Goal: Book appointment/travel/reservation

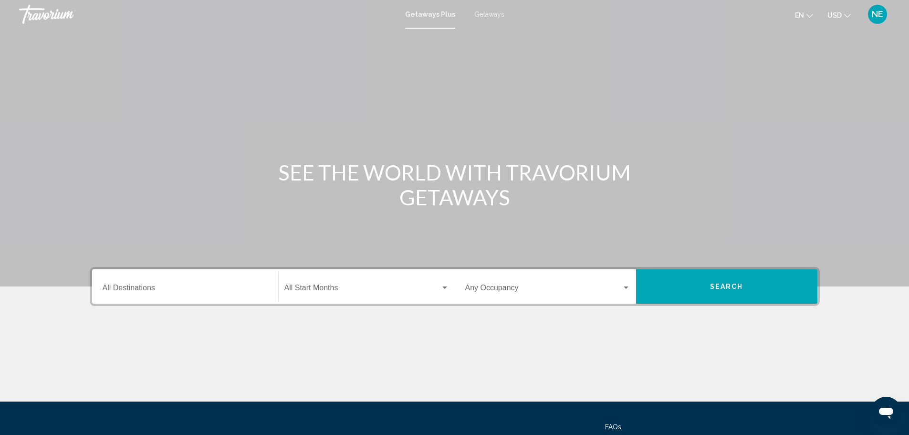
scroll to position [84, 0]
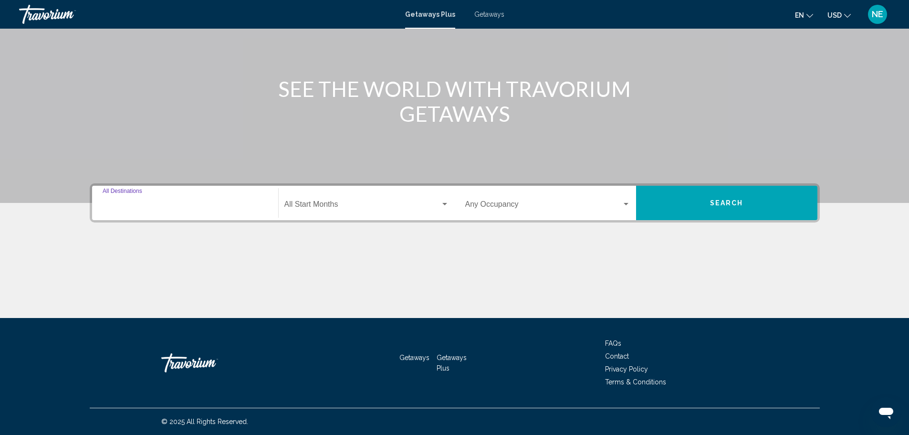
click at [142, 205] on input "Destination All Destinations" at bounding box center [185, 206] width 165 height 9
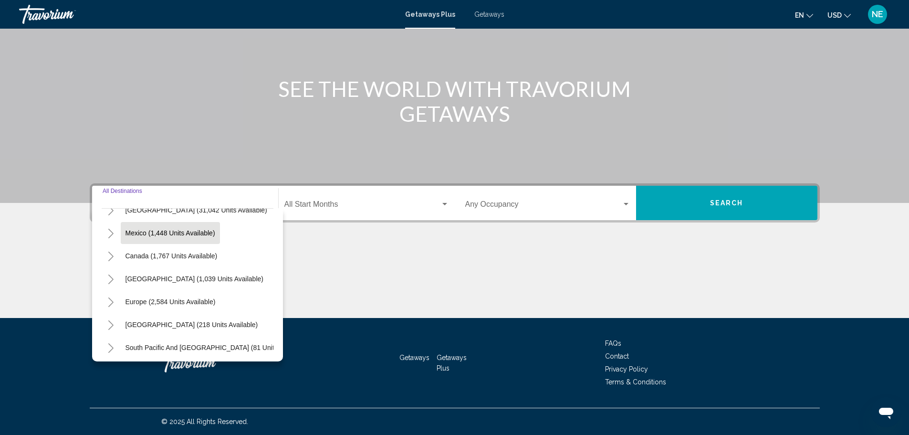
scroll to position [38, 0]
click at [180, 299] on span "Europe (2,584 units available)" at bounding box center [171, 301] width 90 height 8
type input "**********"
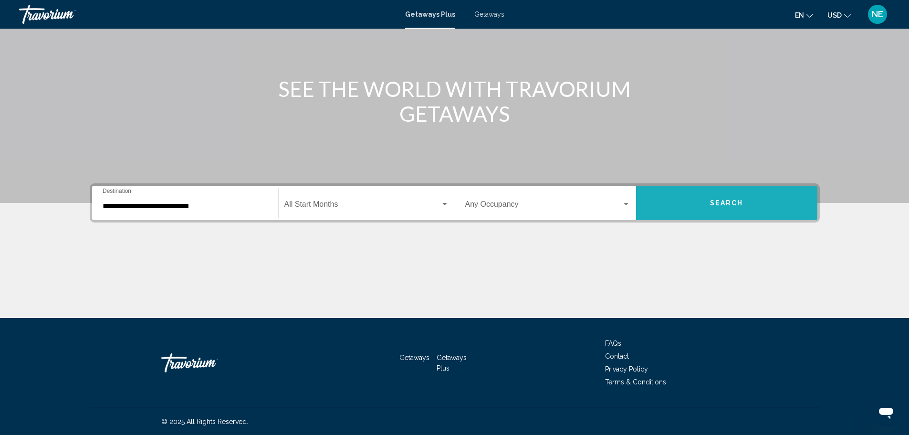
click at [729, 199] on span "Search" at bounding box center [726, 203] width 33 height 8
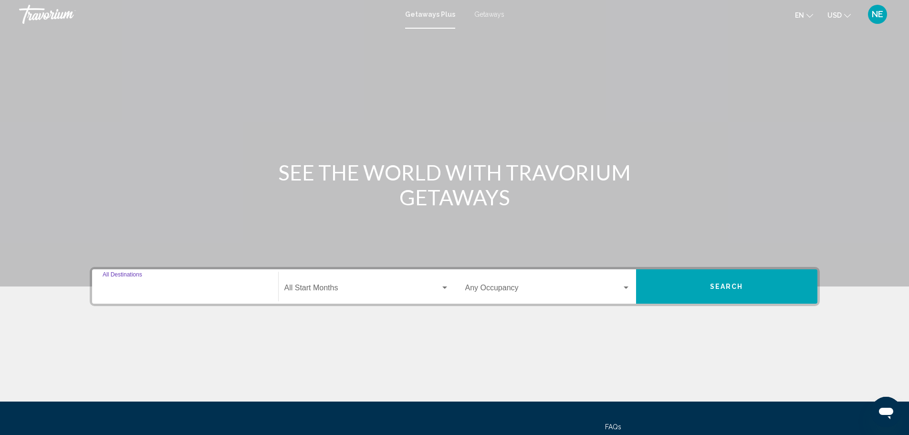
click at [152, 287] on input "Destination All Destinations" at bounding box center [185, 289] width 165 height 9
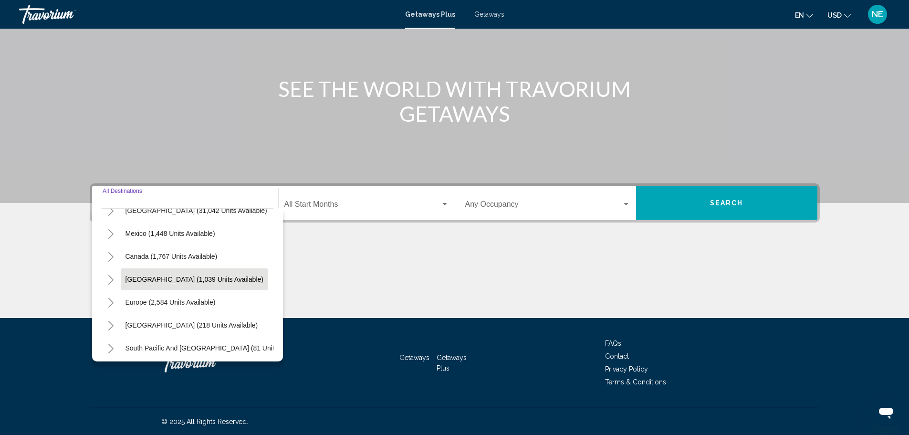
scroll to position [38, 0]
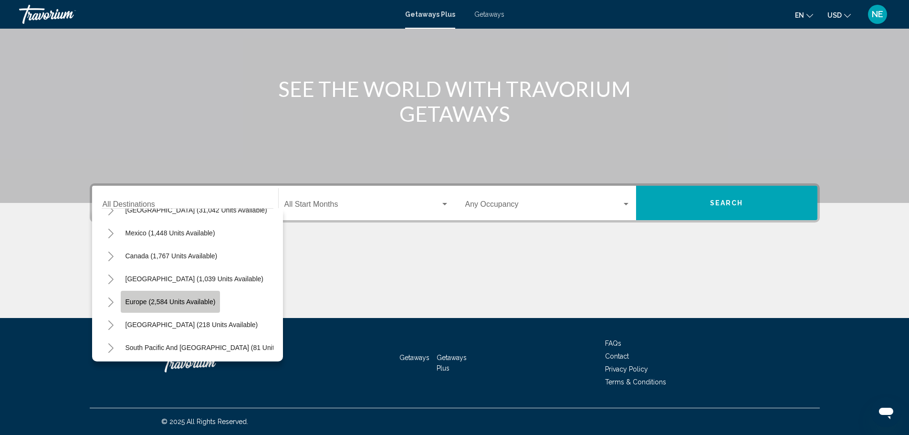
click at [164, 303] on span "Europe (2,584 units available)" at bounding box center [171, 302] width 90 height 8
type input "**********"
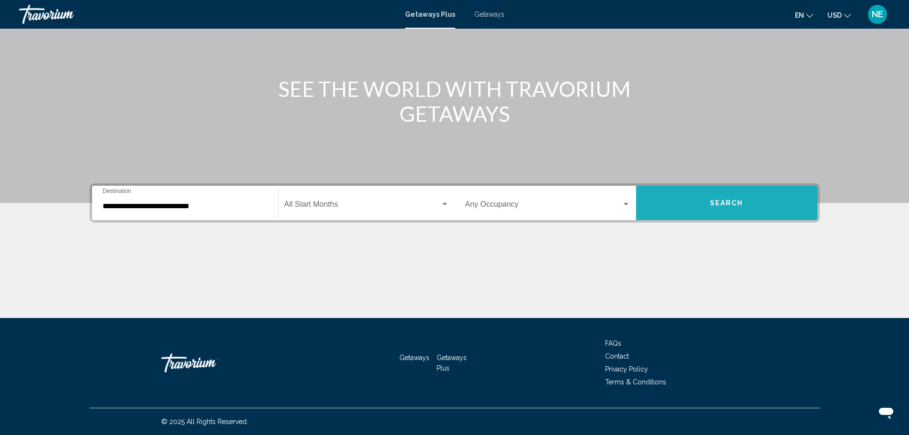
click at [753, 205] on button "Search" at bounding box center [726, 203] width 181 height 34
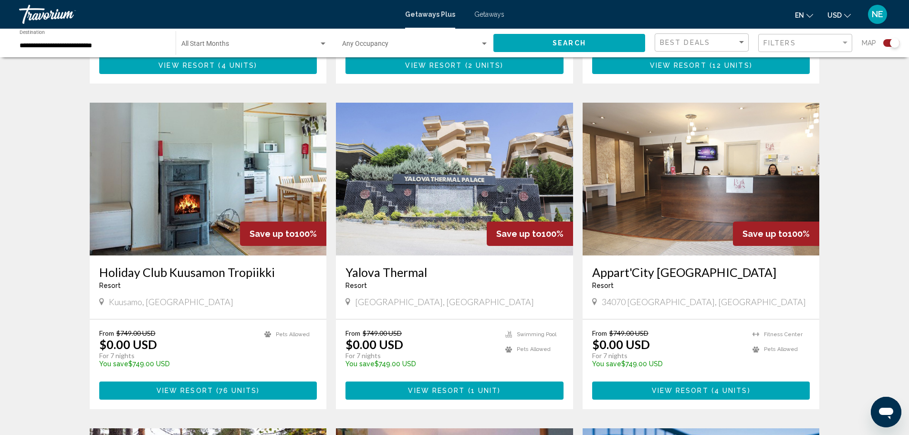
scroll to position [641, 0]
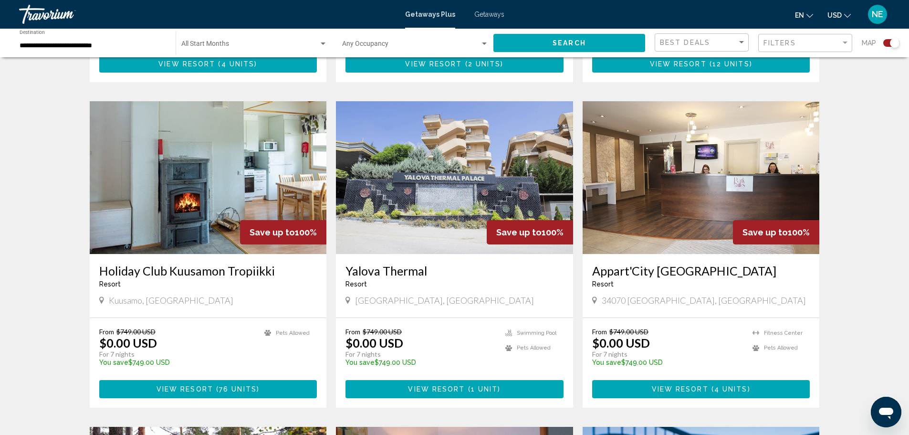
click at [682, 180] on img "Main content" at bounding box center [701, 177] width 237 height 153
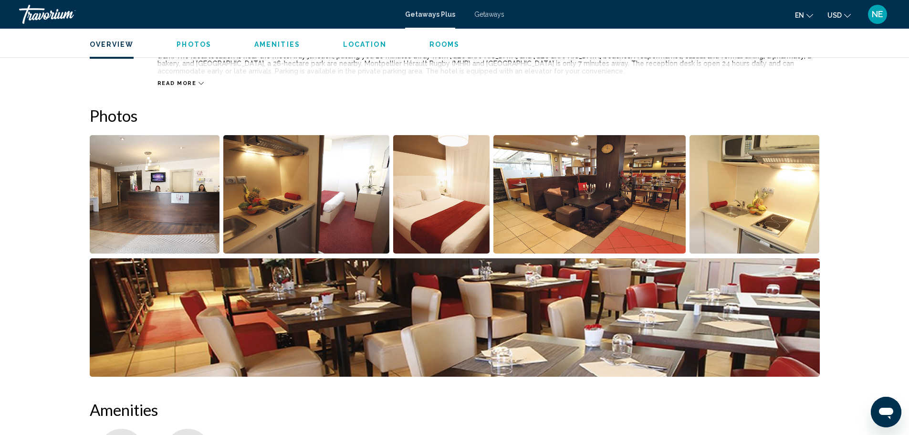
scroll to position [401, 0]
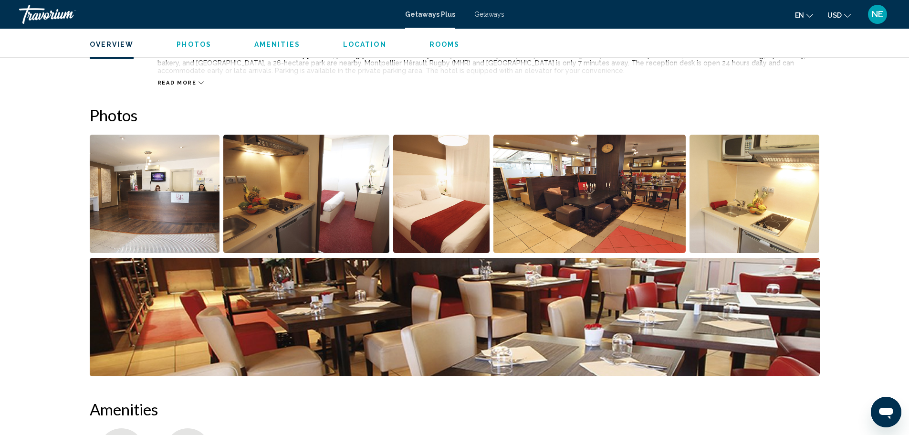
click at [143, 178] on img "Open full-screen image slider" at bounding box center [155, 194] width 130 height 118
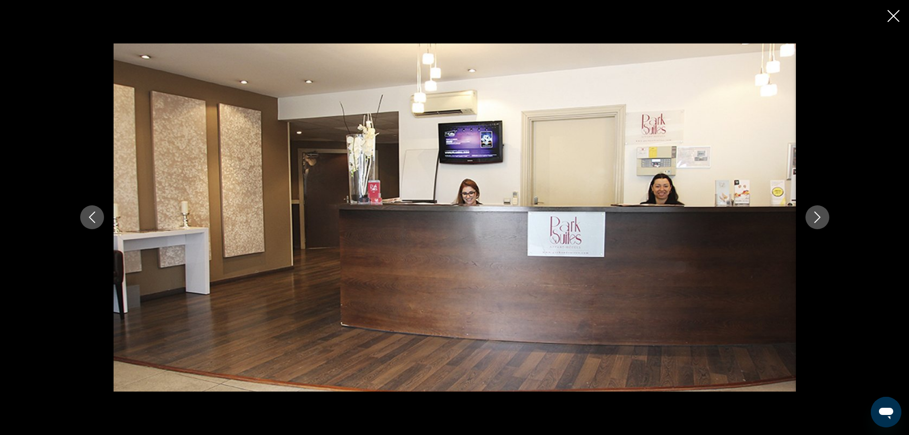
click at [821, 219] on icon "Next image" at bounding box center [817, 216] width 11 height 11
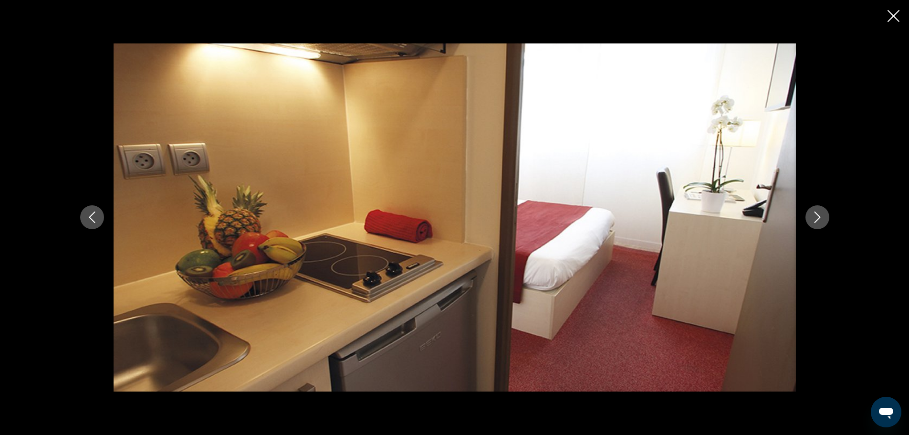
click at [821, 219] on icon "Next image" at bounding box center [817, 216] width 11 height 11
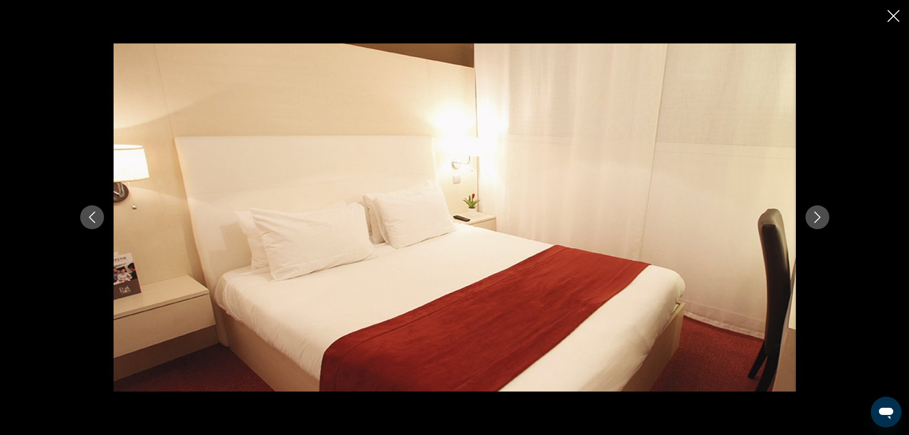
click at [821, 219] on icon "Next image" at bounding box center [817, 216] width 11 height 11
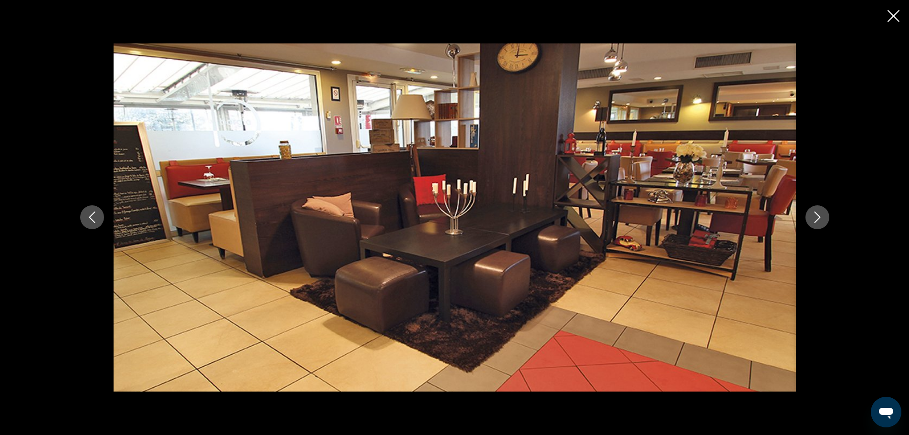
click at [821, 219] on icon "Next image" at bounding box center [817, 216] width 11 height 11
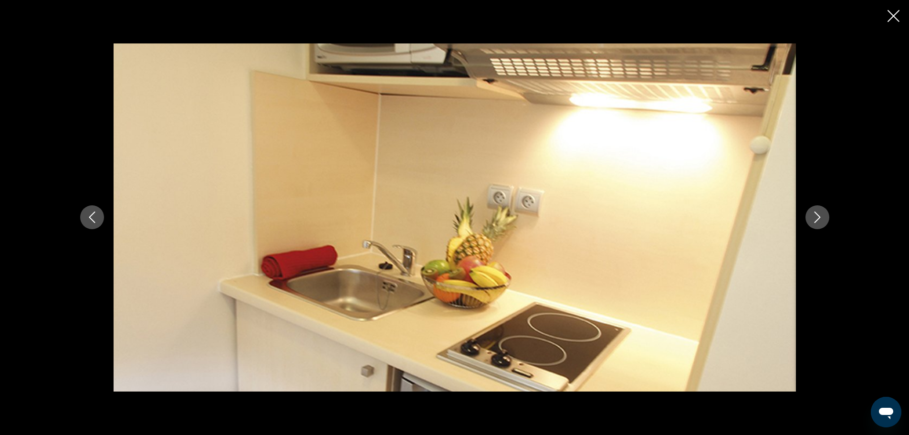
click at [821, 219] on icon "Next image" at bounding box center [817, 216] width 11 height 11
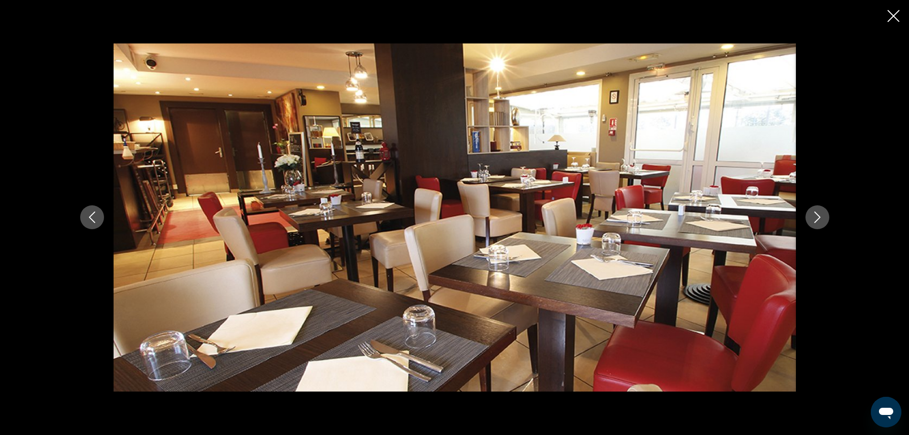
click at [821, 219] on icon "Next image" at bounding box center [817, 216] width 11 height 11
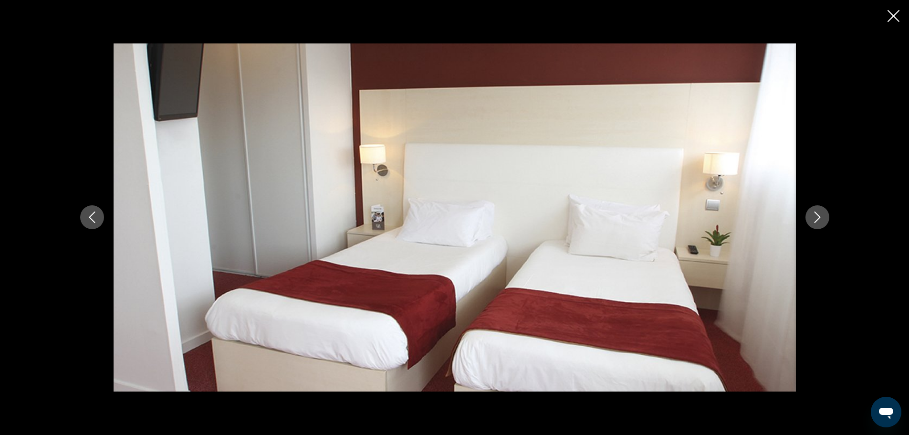
click at [821, 219] on icon "Next image" at bounding box center [817, 216] width 11 height 11
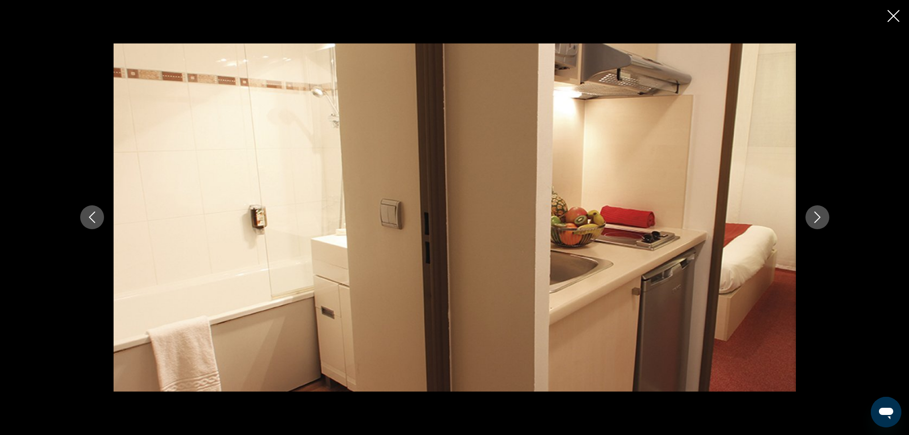
click at [821, 219] on icon "Next image" at bounding box center [817, 216] width 11 height 11
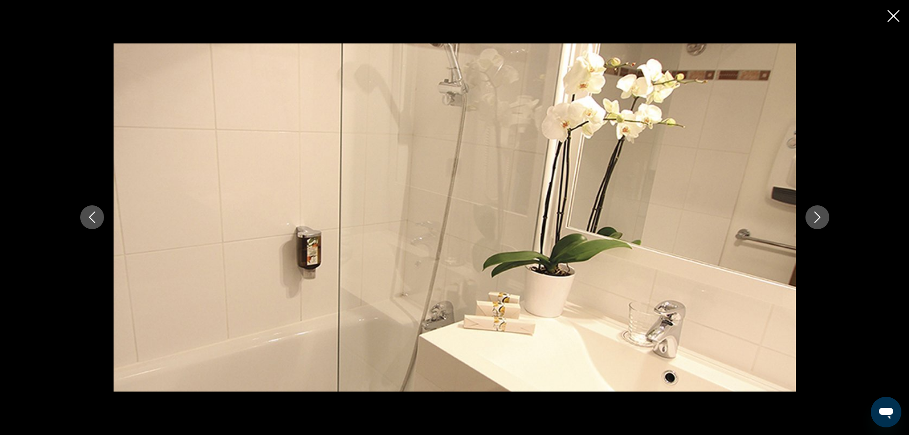
click at [821, 219] on icon "Next image" at bounding box center [817, 216] width 11 height 11
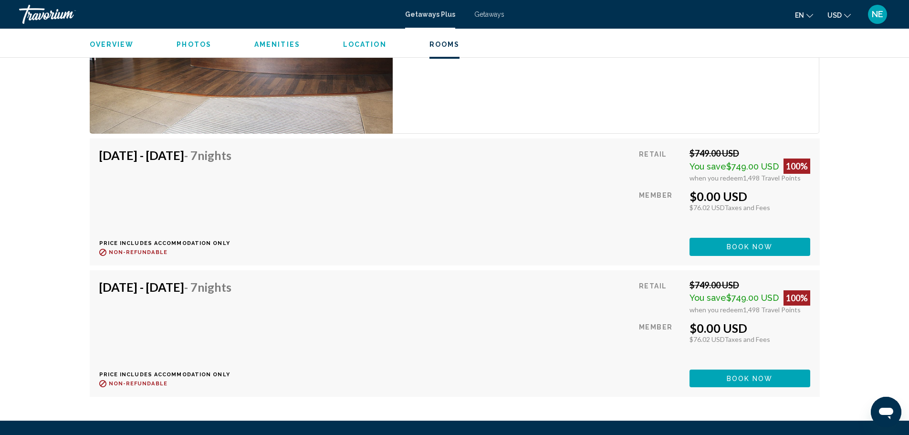
scroll to position [1625, 0]
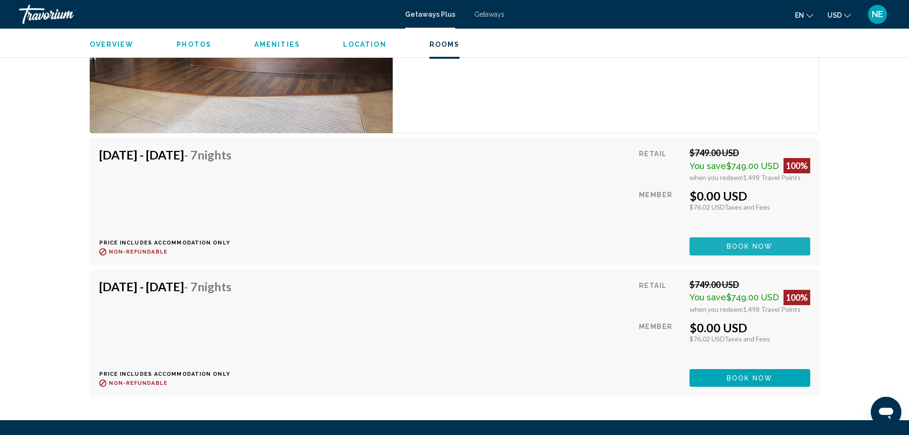
click at [743, 245] on span "Book now" at bounding box center [750, 247] width 46 height 8
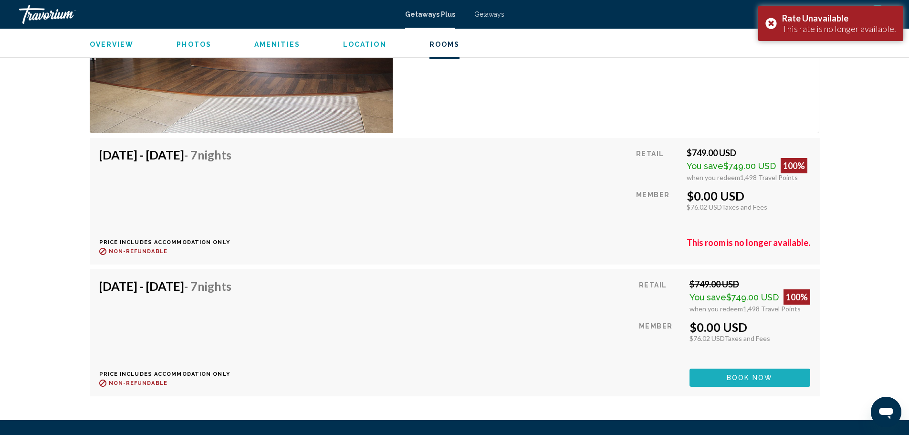
click at [754, 374] on span "Book now" at bounding box center [750, 378] width 46 height 8
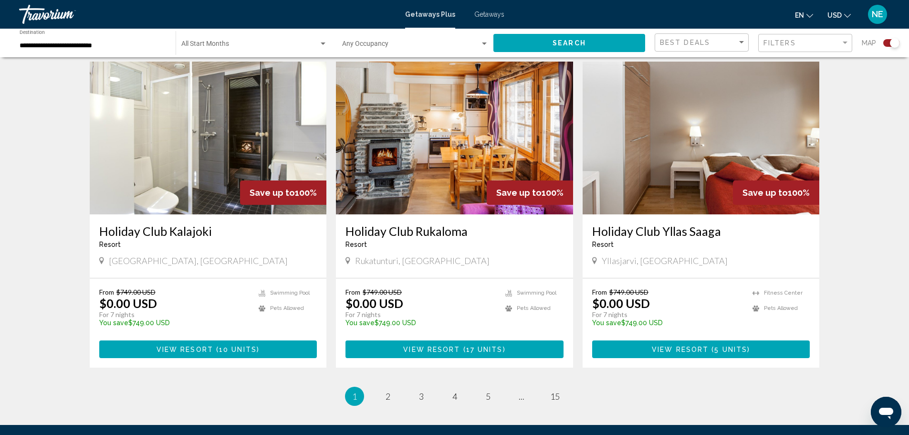
scroll to position [1334, 0]
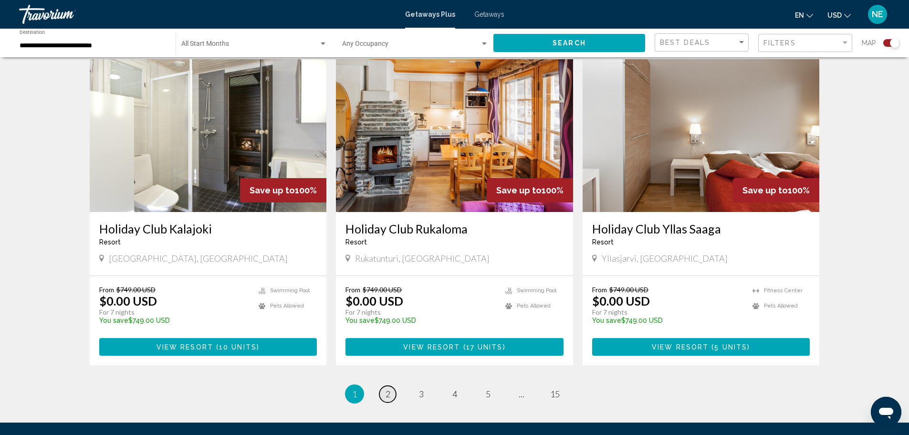
click at [390, 389] on span "2" at bounding box center [388, 394] width 5 height 11
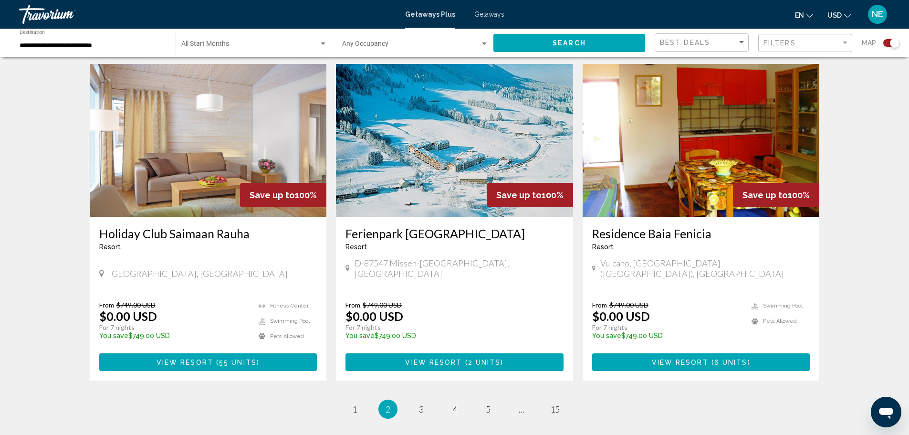
scroll to position [1354, 0]
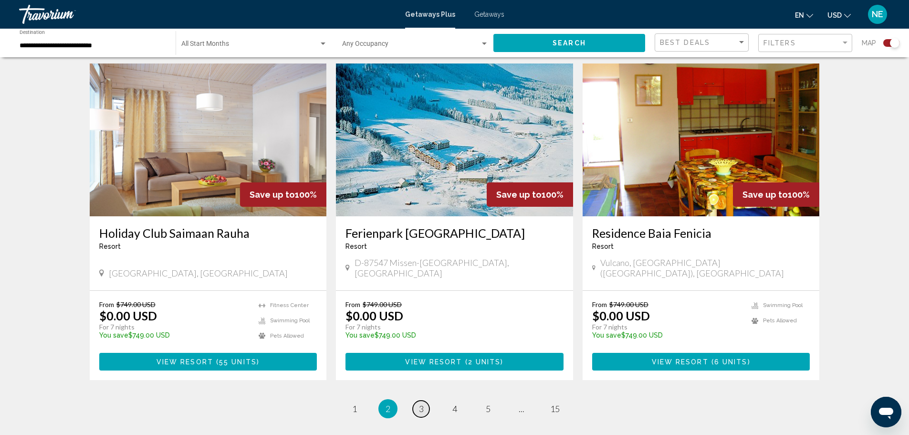
click at [427, 401] on link "page 3" at bounding box center [421, 409] width 17 height 17
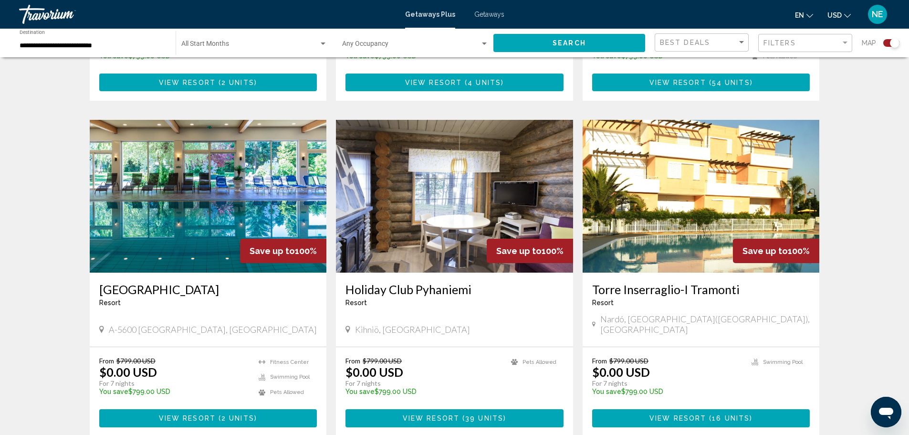
scroll to position [624, 0]
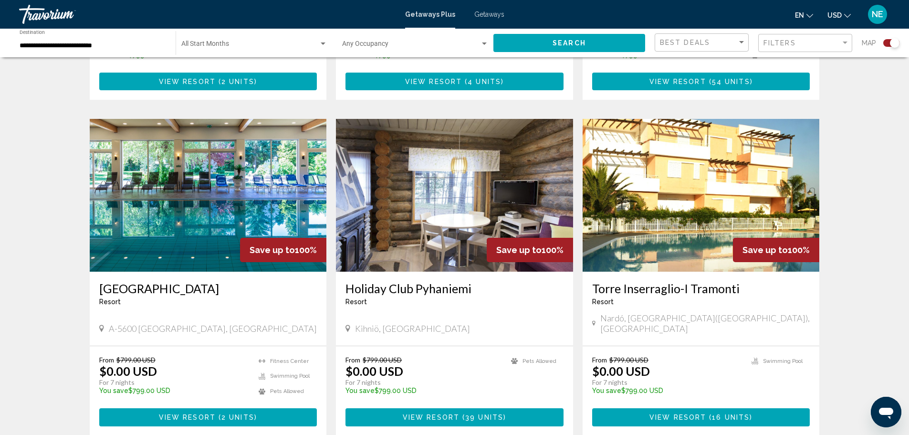
click at [190, 211] on img "Main content" at bounding box center [208, 195] width 237 height 153
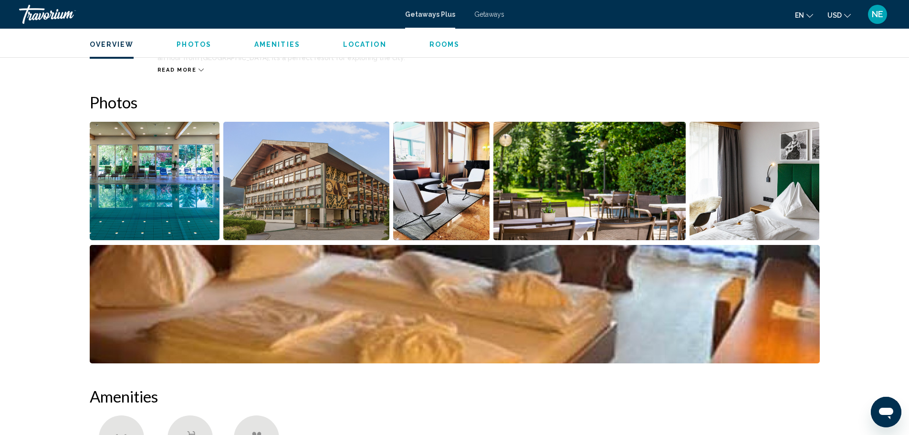
scroll to position [389, 0]
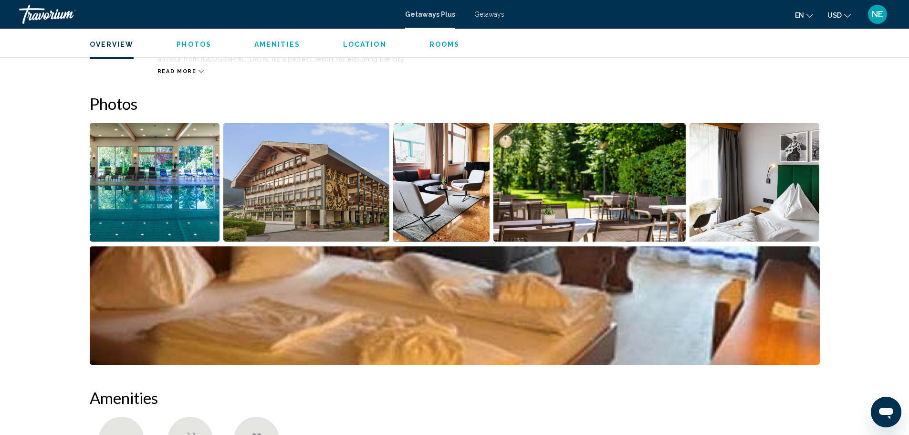
click at [324, 202] on img "Open full-screen image slider" at bounding box center [306, 182] width 166 height 118
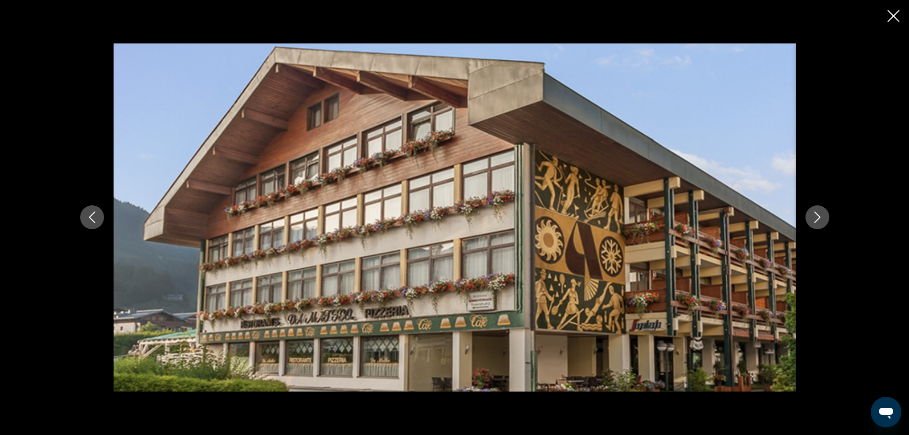
click at [818, 221] on icon "Next image" at bounding box center [817, 216] width 11 height 11
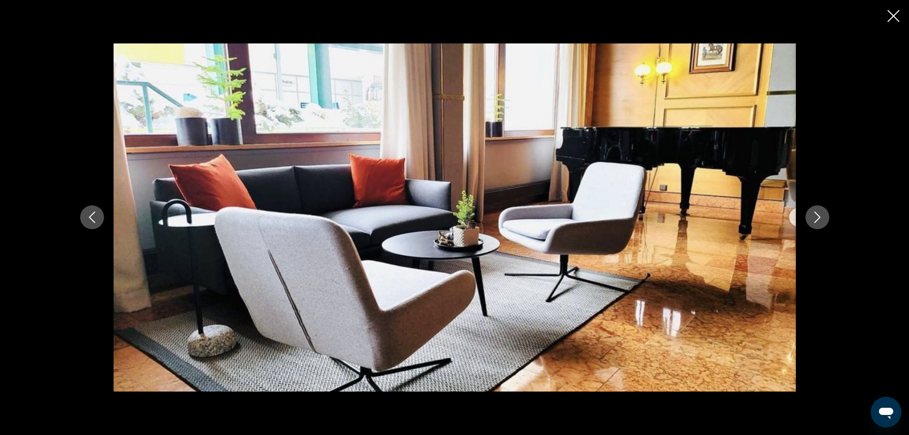
click at [818, 221] on icon "Next image" at bounding box center [817, 216] width 11 height 11
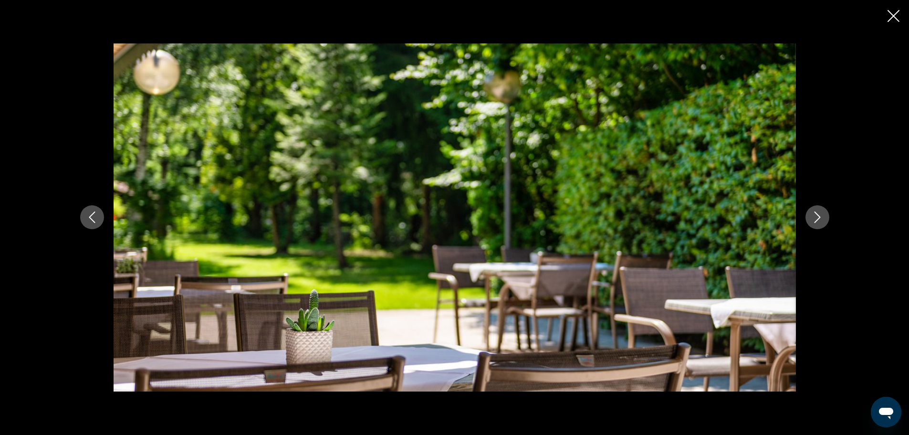
click at [818, 221] on icon "Next image" at bounding box center [817, 216] width 11 height 11
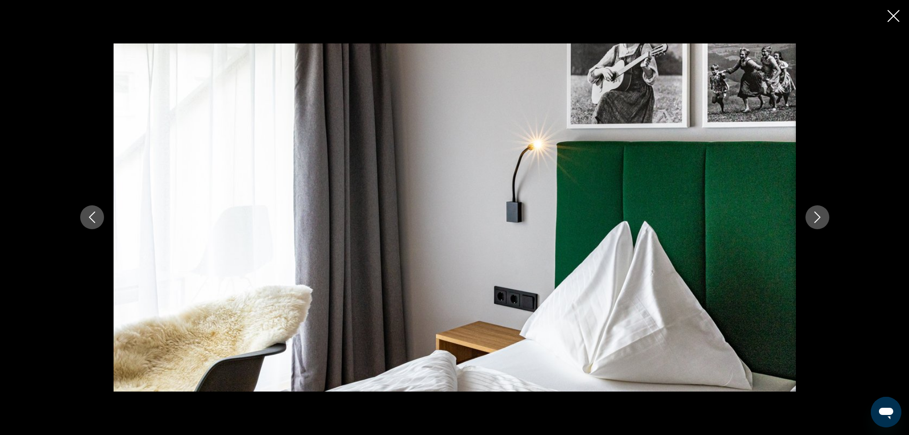
click at [818, 221] on icon "Next image" at bounding box center [817, 216] width 11 height 11
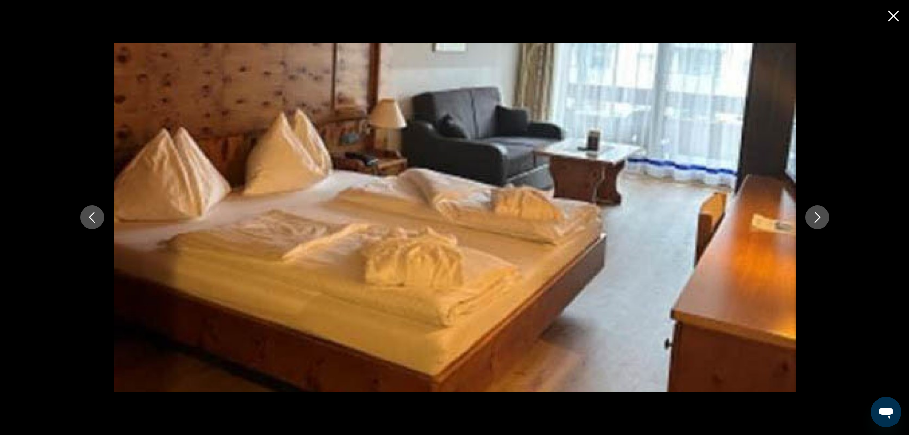
click at [818, 221] on icon "Next image" at bounding box center [817, 216] width 11 height 11
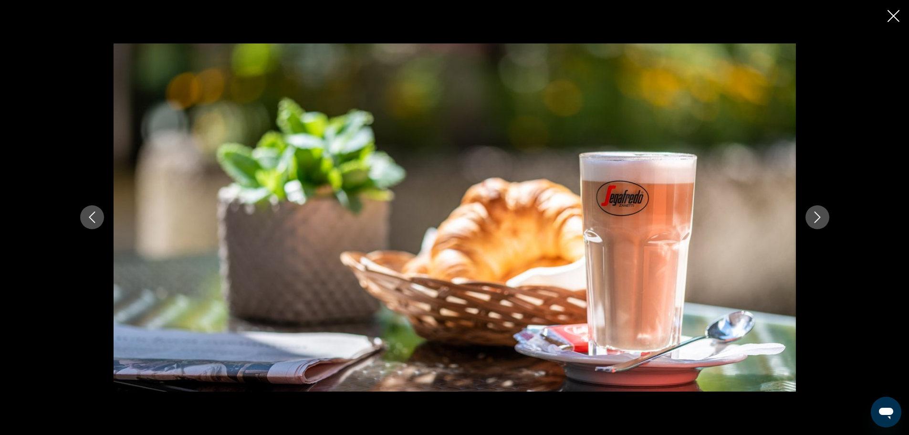
click at [818, 221] on icon "Next image" at bounding box center [817, 216] width 11 height 11
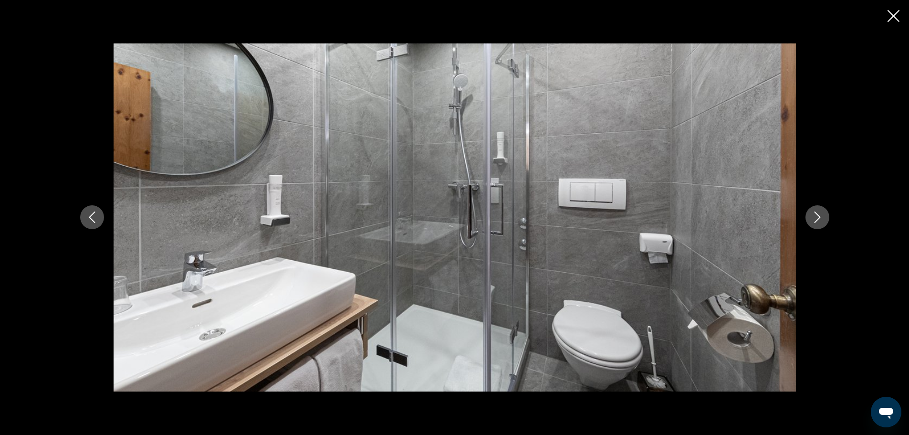
click at [818, 221] on icon "Next image" at bounding box center [817, 216] width 11 height 11
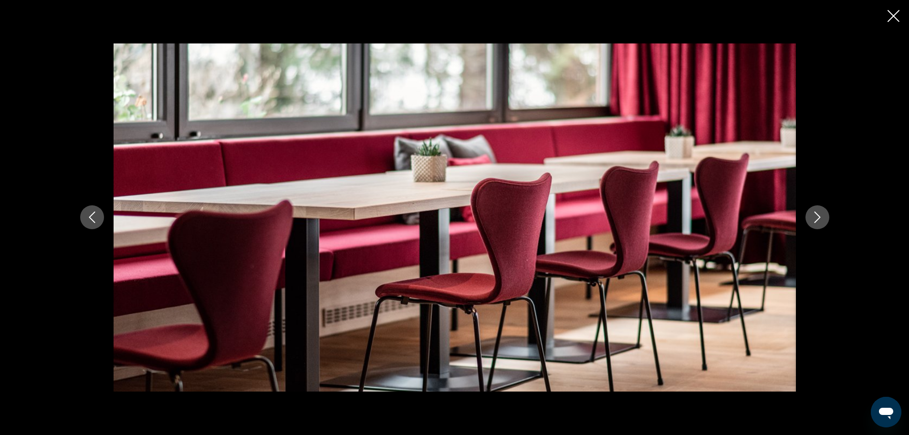
click at [818, 221] on icon "Next image" at bounding box center [817, 216] width 11 height 11
